Goal: Submit feedback/report problem: Submit feedback/report problem

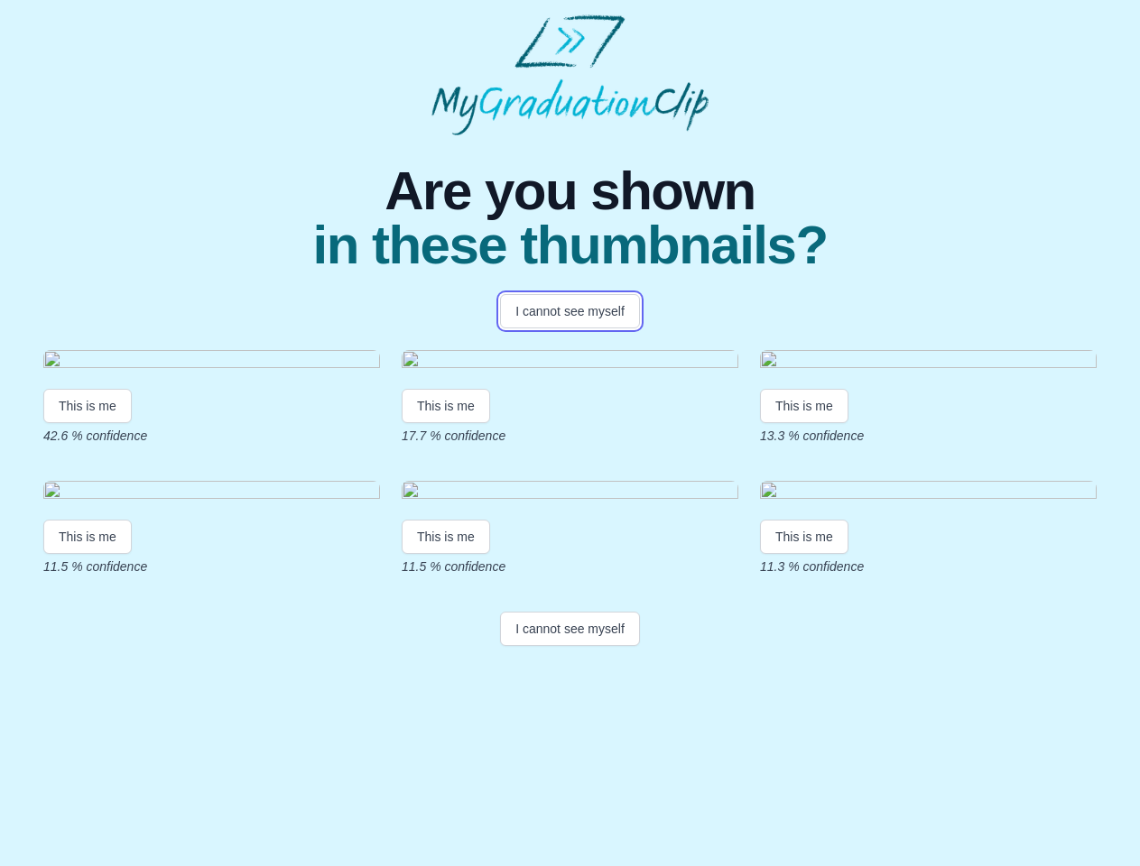
click at [569, 311] on button "I cannot see myself" at bounding box center [570, 311] width 140 height 34
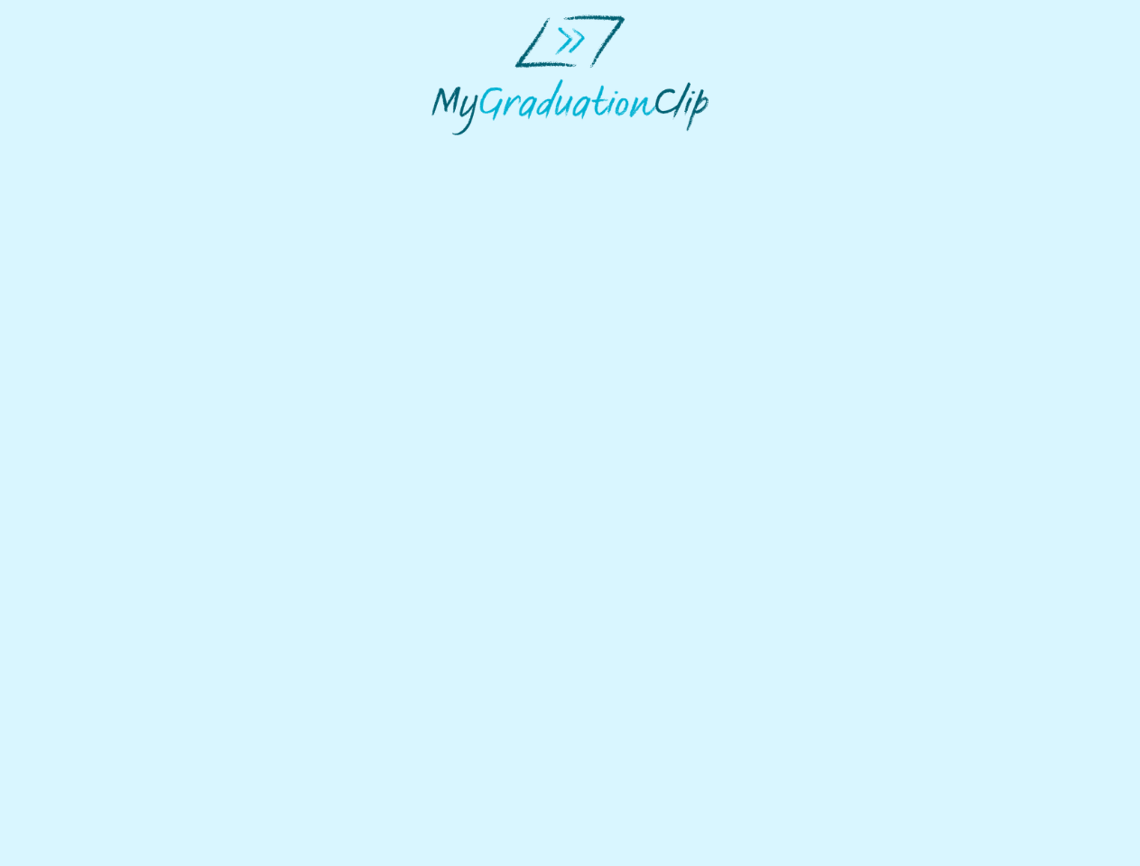
click at [88, 150] on html at bounding box center [570, 75] width 1140 height 150
click at [449, 150] on html at bounding box center [570, 75] width 1140 height 150
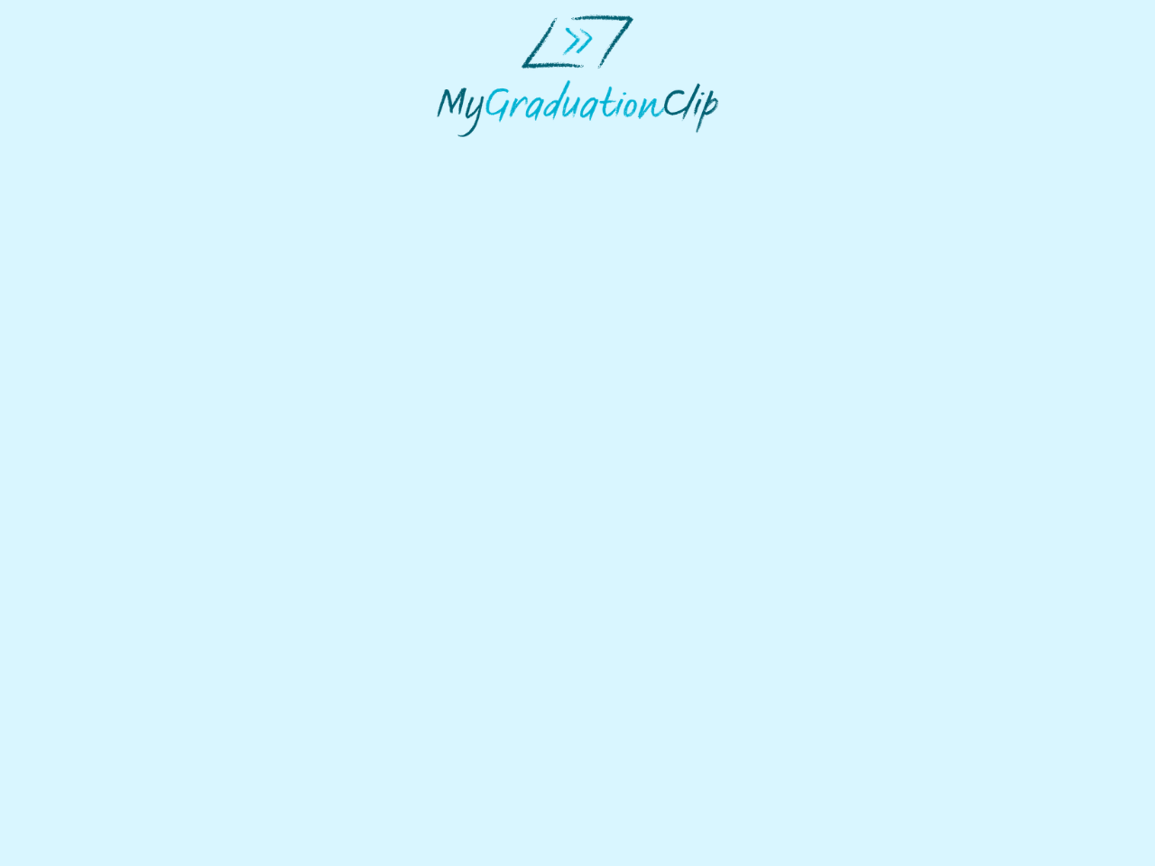
click at [809, 152] on html at bounding box center [577, 76] width 1155 height 152
click at [88, 152] on html at bounding box center [577, 76] width 1155 height 152
